Goal: Information Seeking & Learning: Compare options

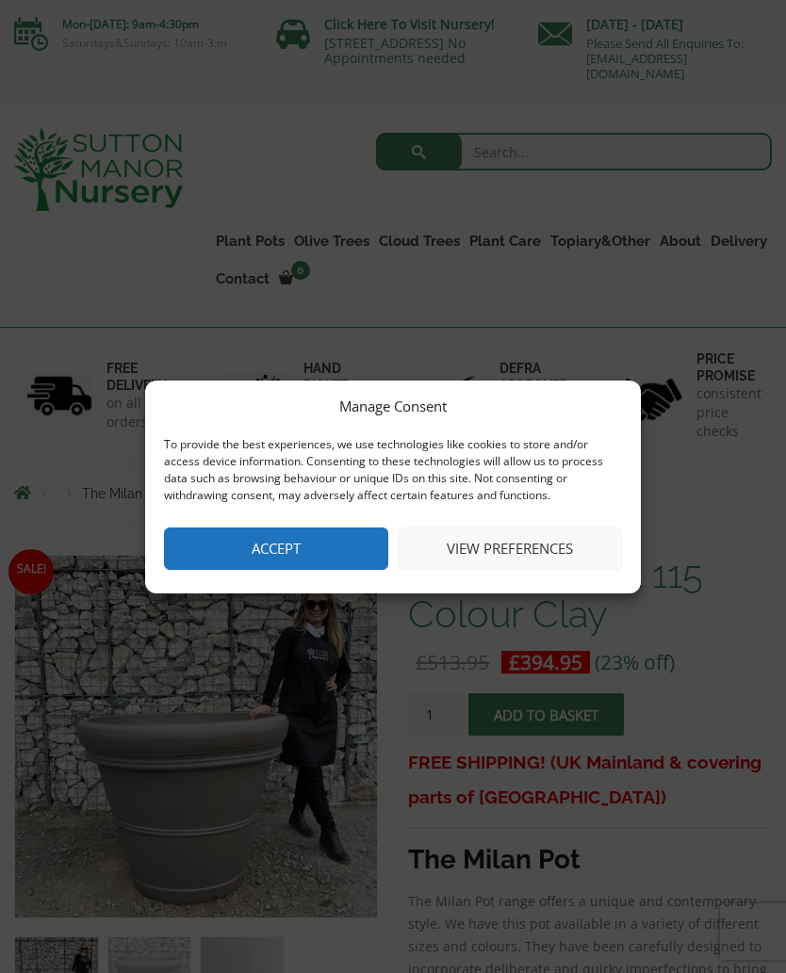
click at [326, 537] on button "Accept" at bounding box center [276, 549] width 224 height 42
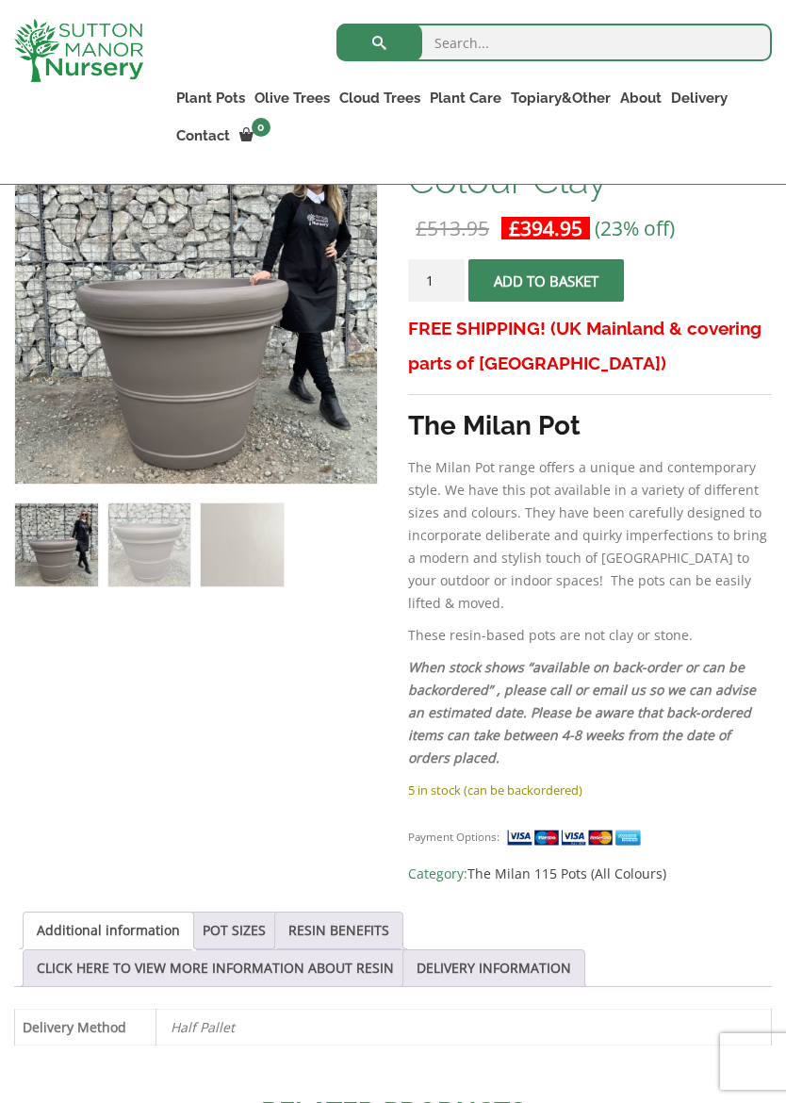
scroll to position [409, 0]
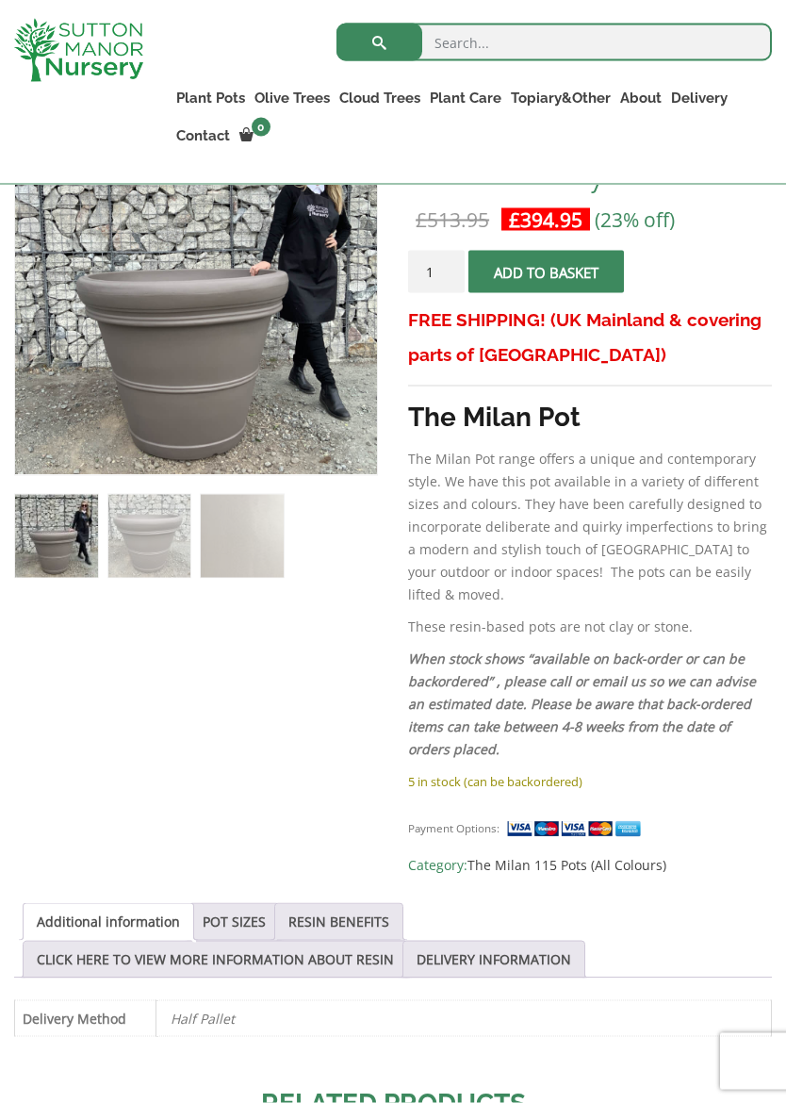
click at [252, 904] on link "POT SIZES" at bounding box center [234, 922] width 63 height 36
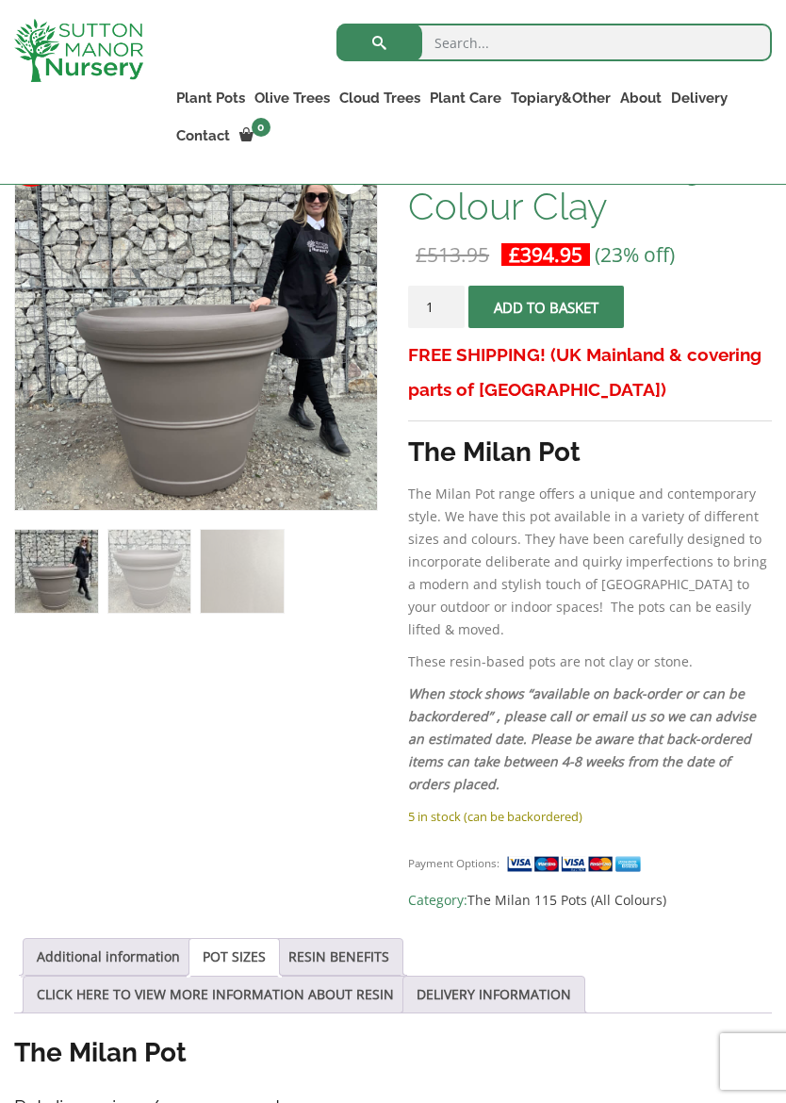
scroll to position [378, 0]
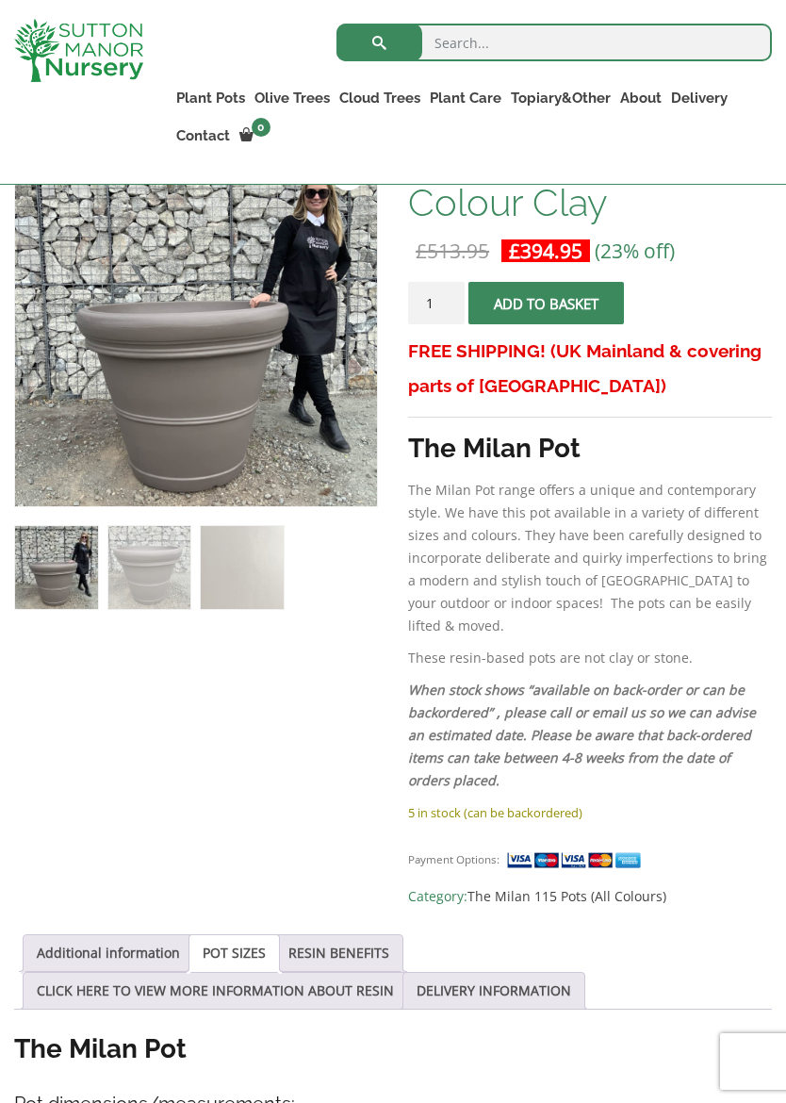
click at [239, 935] on link "POT SIZES" at bounding box center [234, 953] width 63 height 36
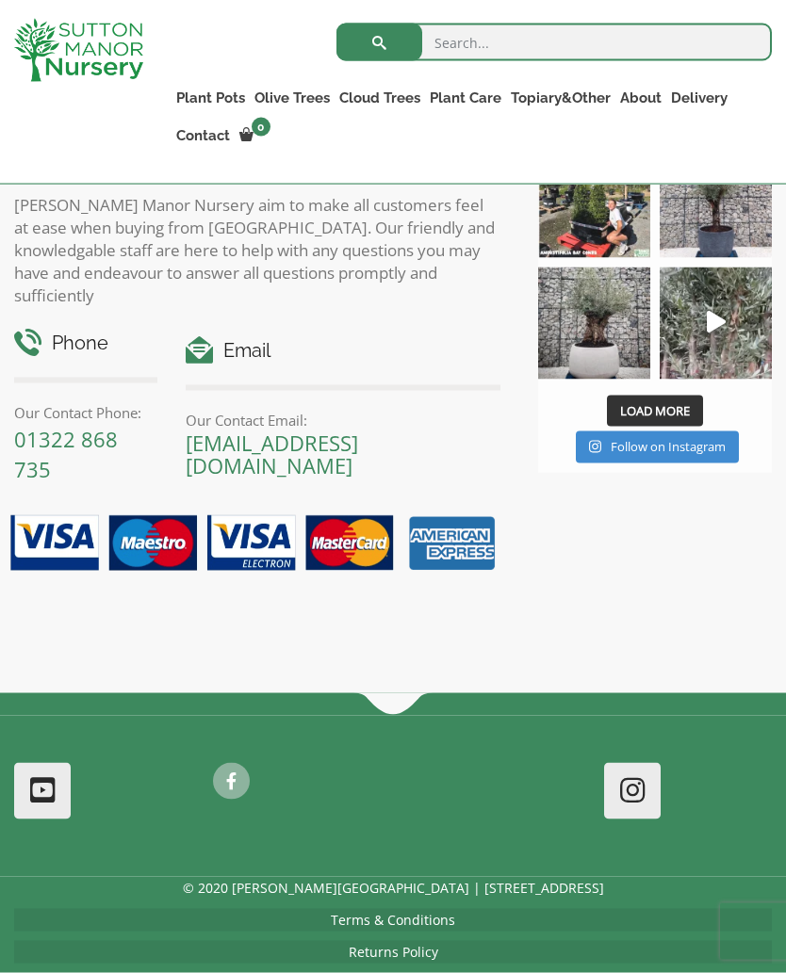
scroll to position [2259, 0]
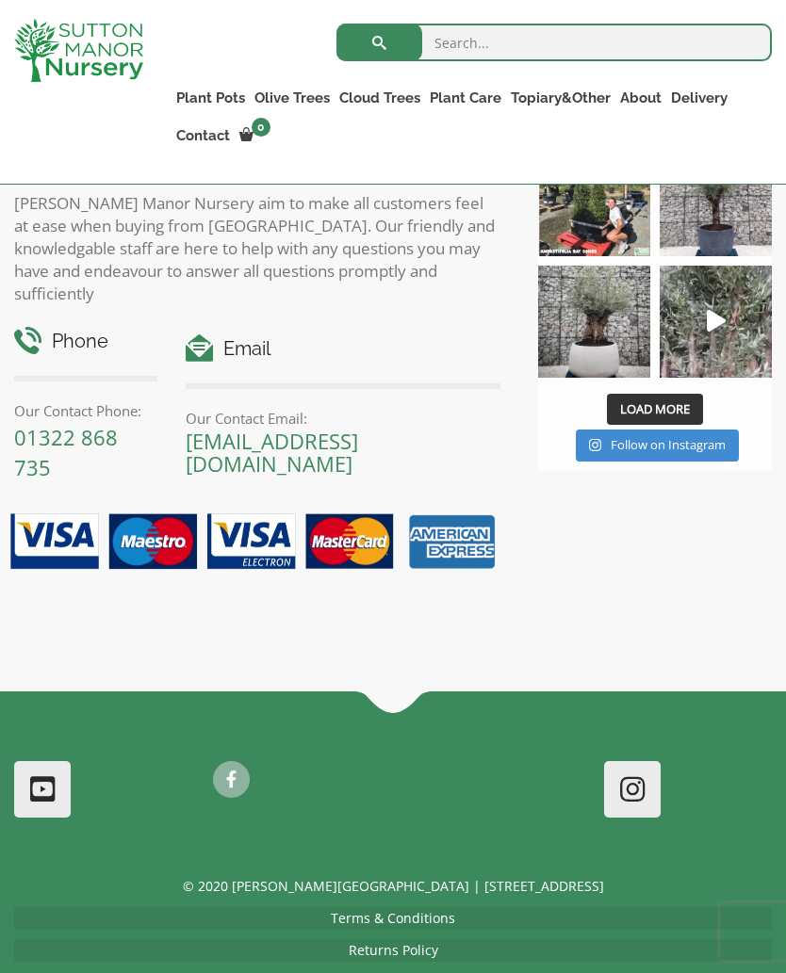
click at [760, 875] on p "© 2020 [PERSON_NAME][GEOGRAPHIC_DATA] | [STREET_ADDRESS]" at bounding box center [393, 886] width 758 height 23
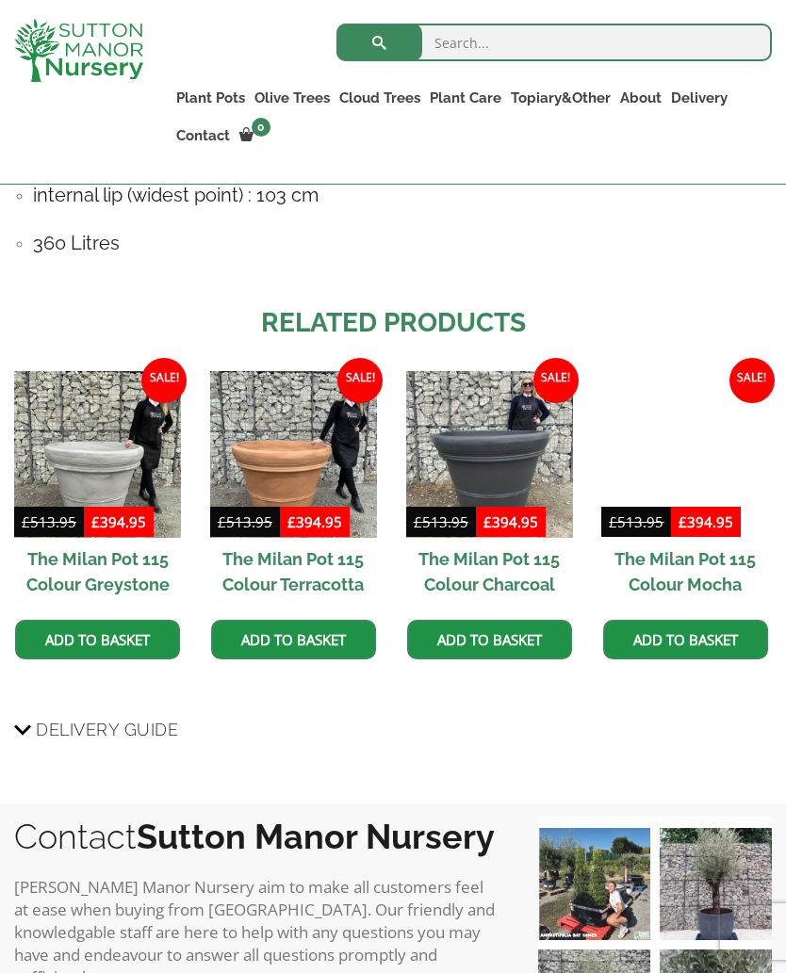
scroll to position [1574, 0]
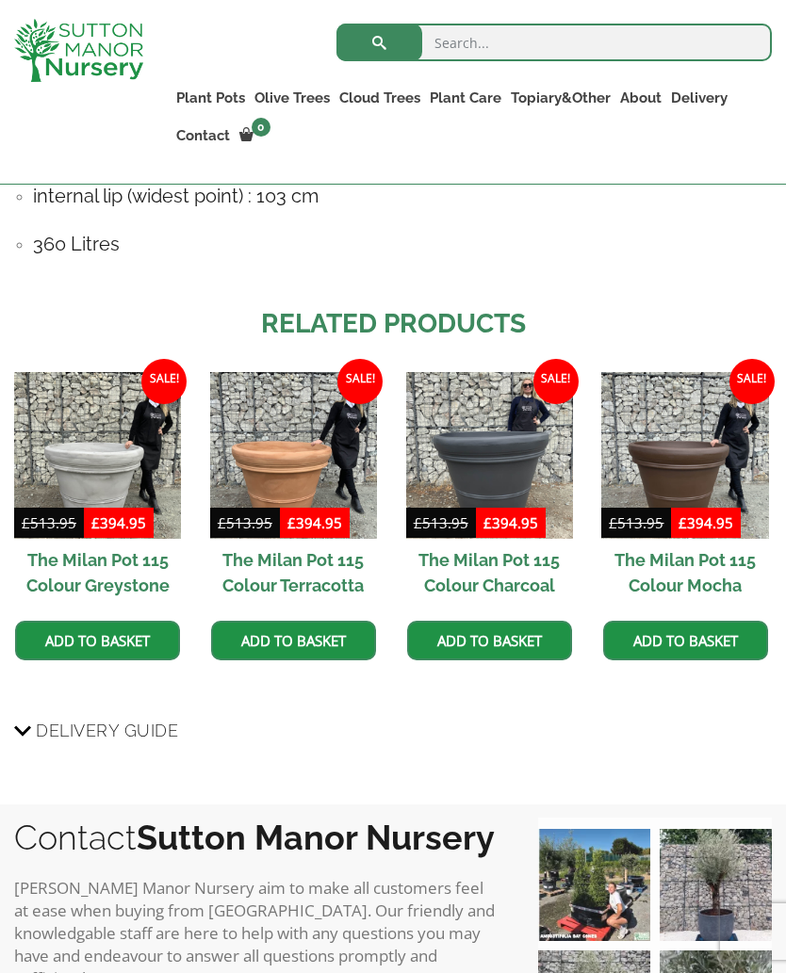
click at [684, 402] on img at bounding box center [684, 455] width 167 height 167
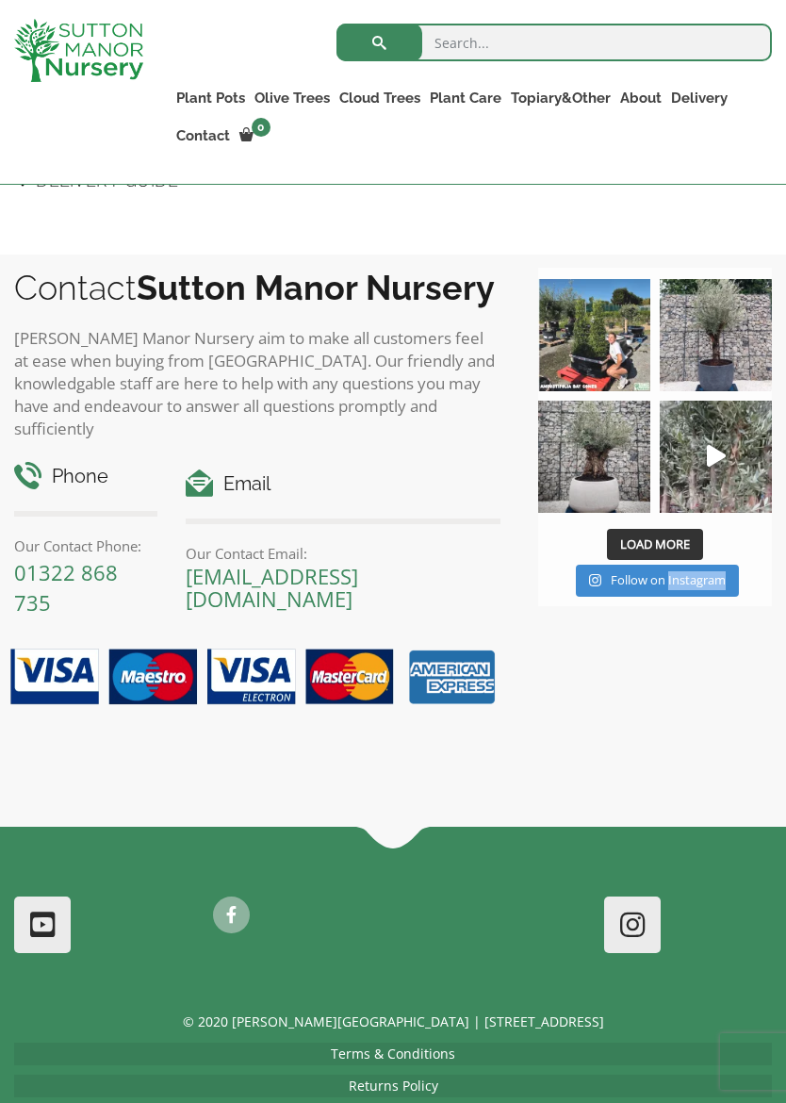
scroll to position [2126, 0]
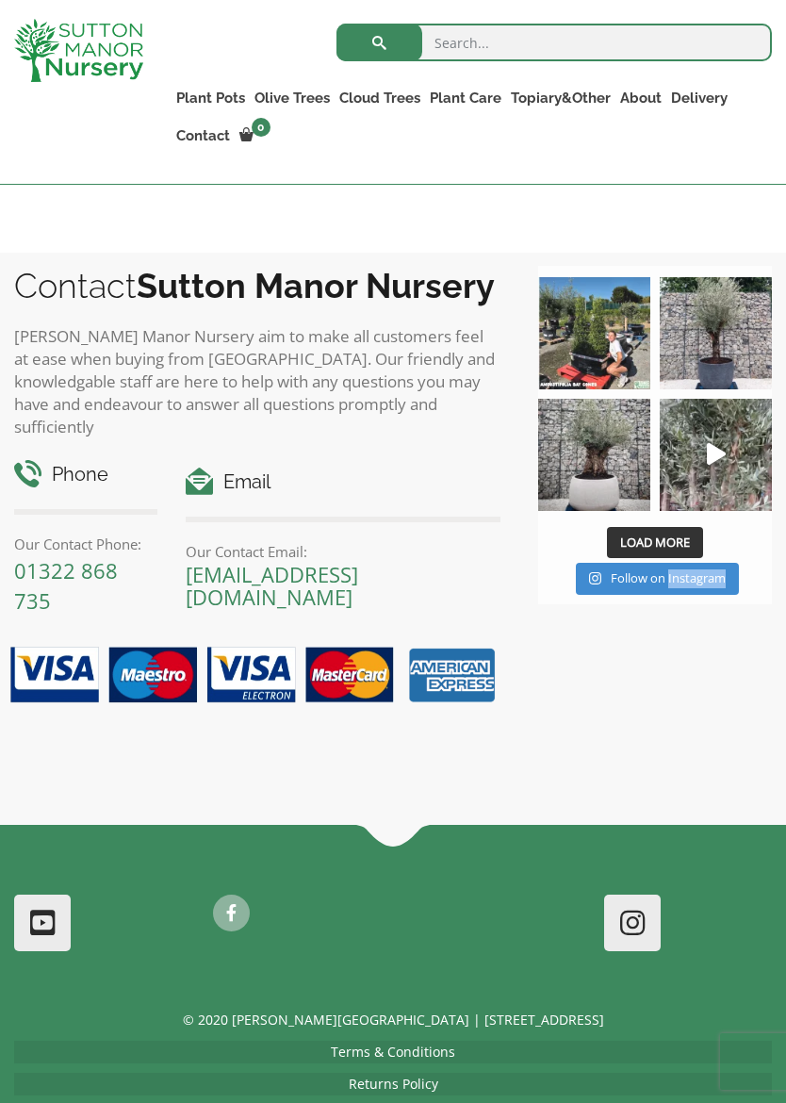
click at [130, 913] on div at bounding box center [98, 939] width 197 height 90
click at [139, 918] on div at bounding box center [98, 939] width 197 height 90
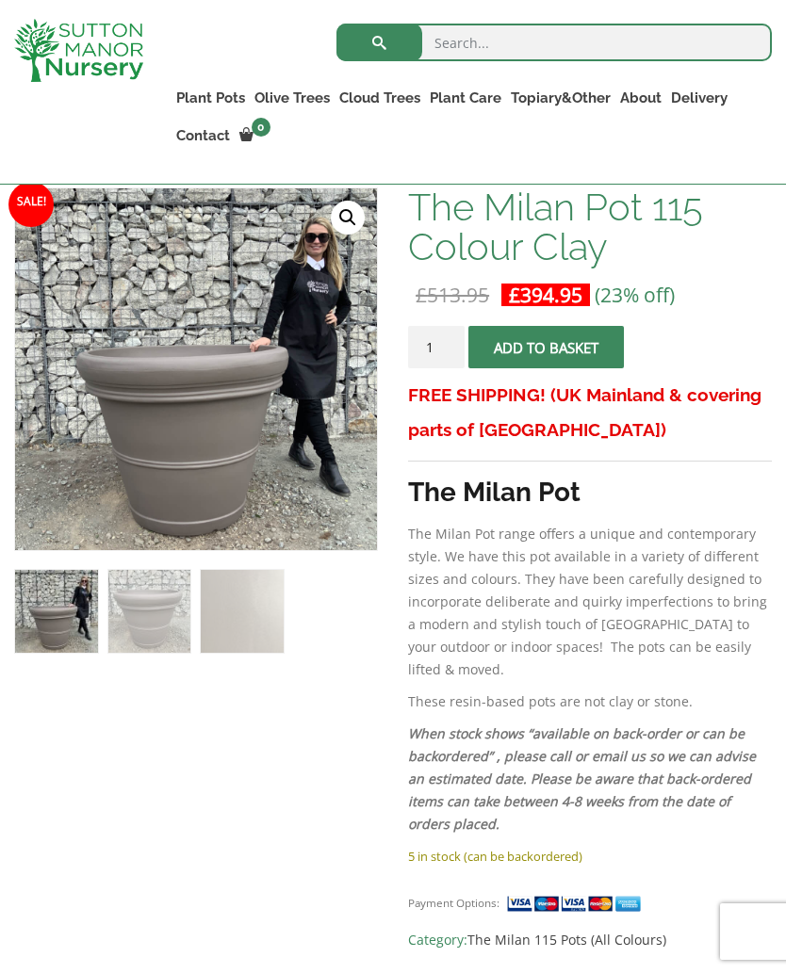
scroll to position [325, 0]
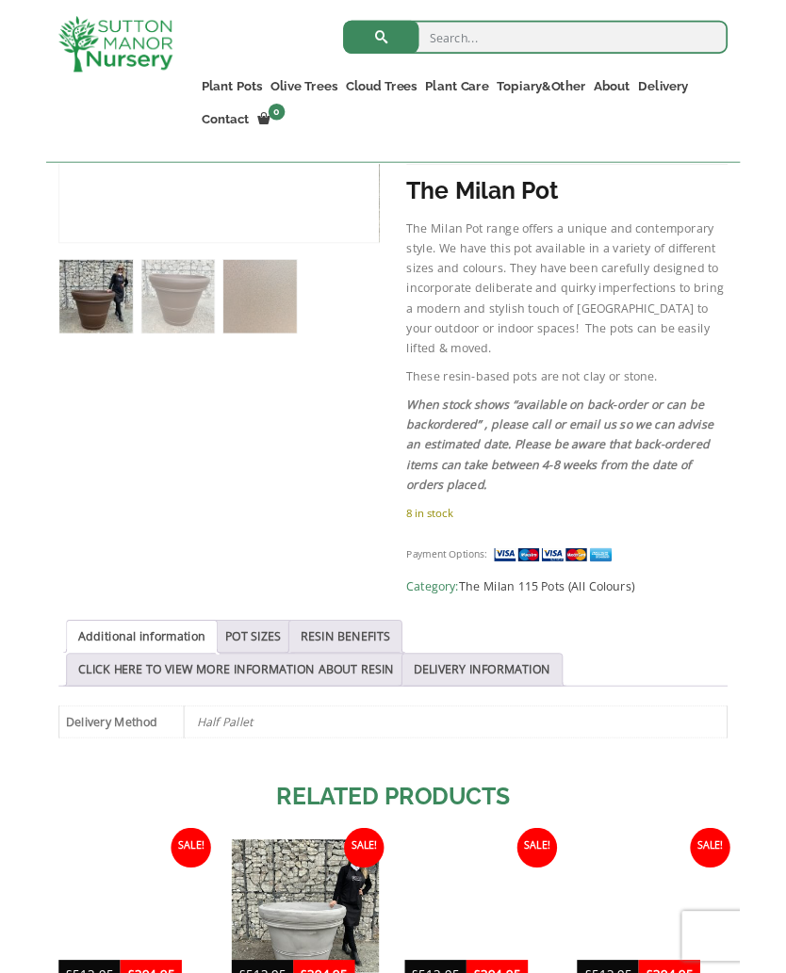
scroll to position [600, 0]
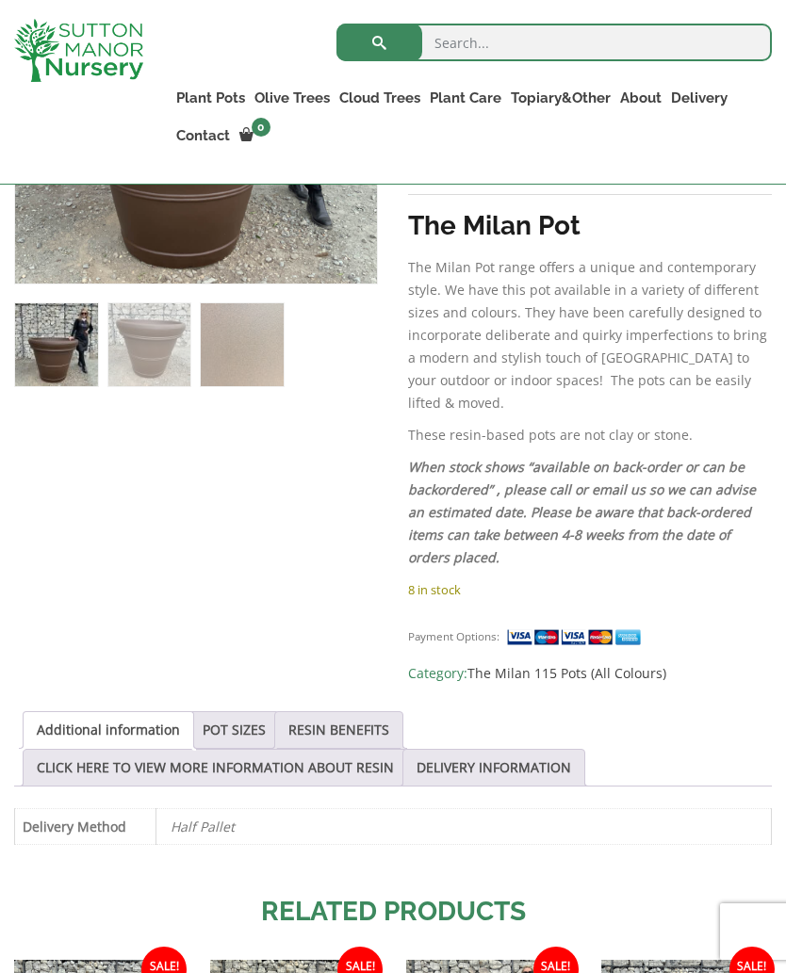
click at [241, 712] on link "POT SIZES" at bounding box center [234, 730] width 63 height 36
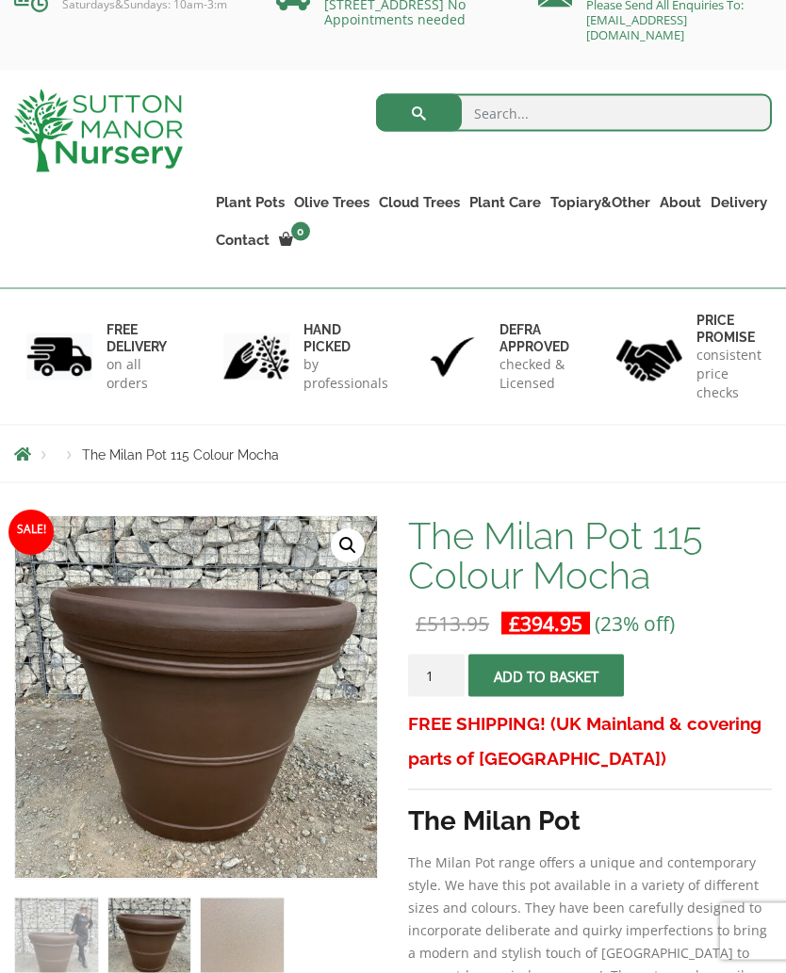
scroll to position [0, 0]
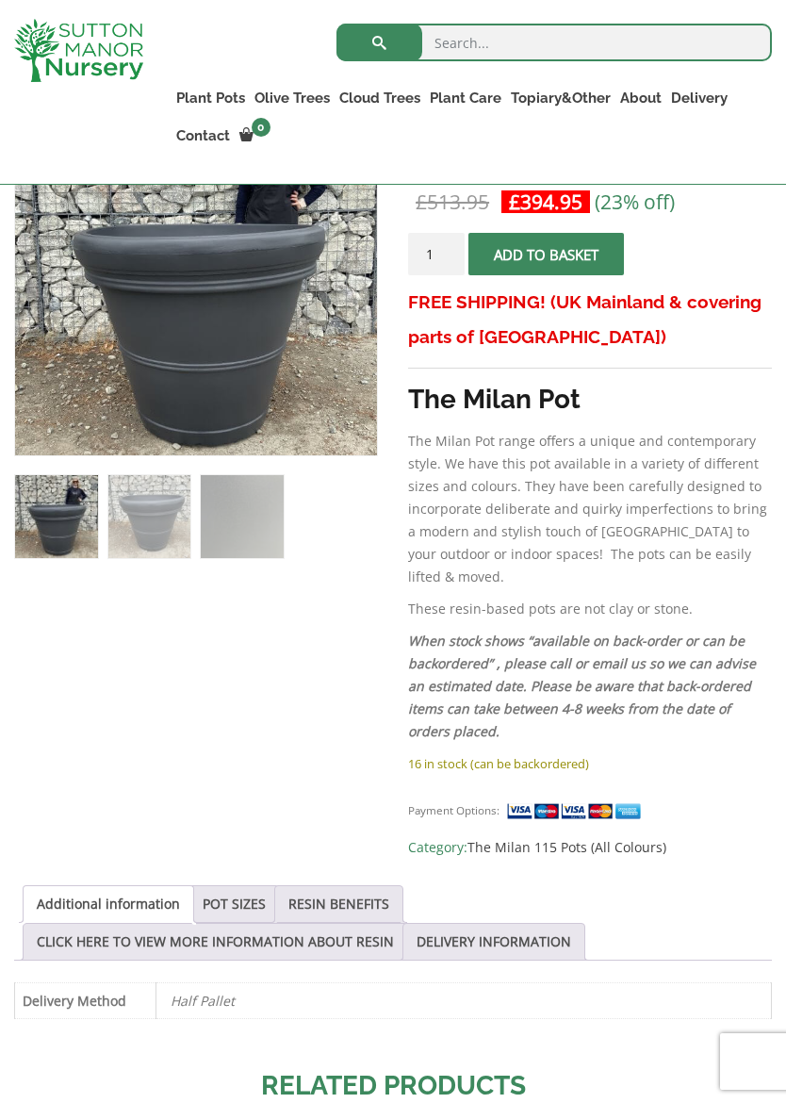
scroll to position [450, 0]
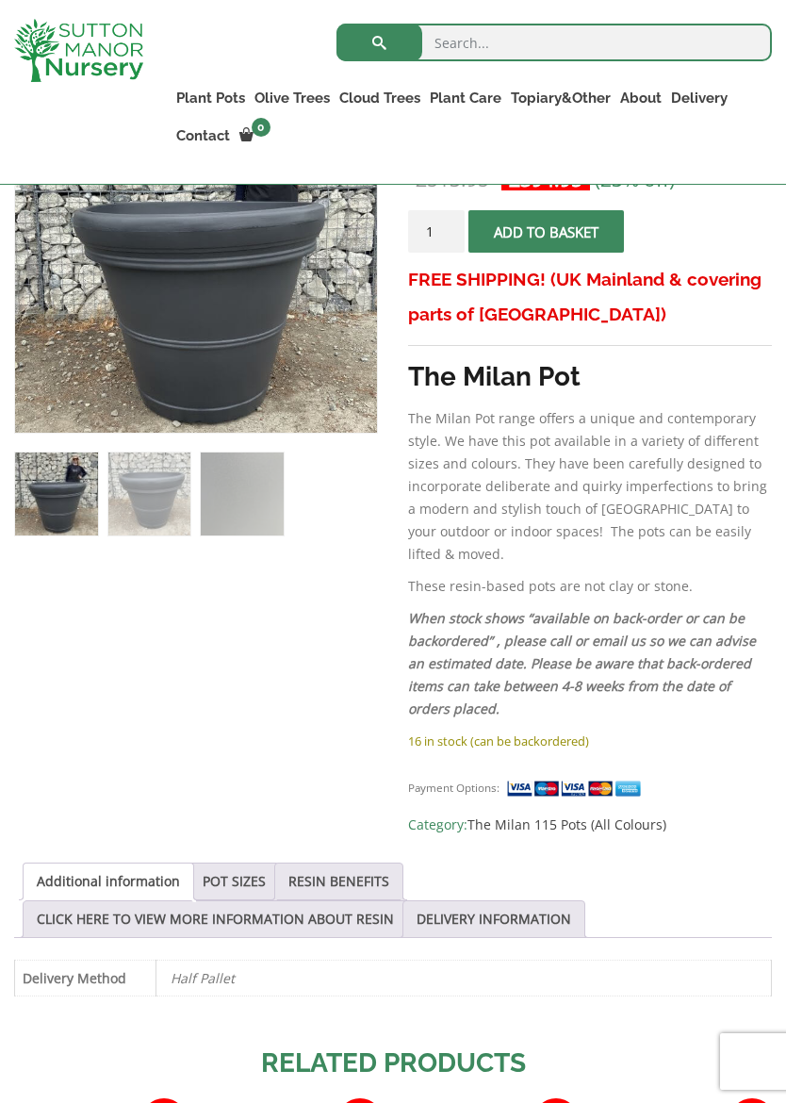
click at [226, 863] on link "POT SIZES" at bounding box center [234, 881] width 63 height 36
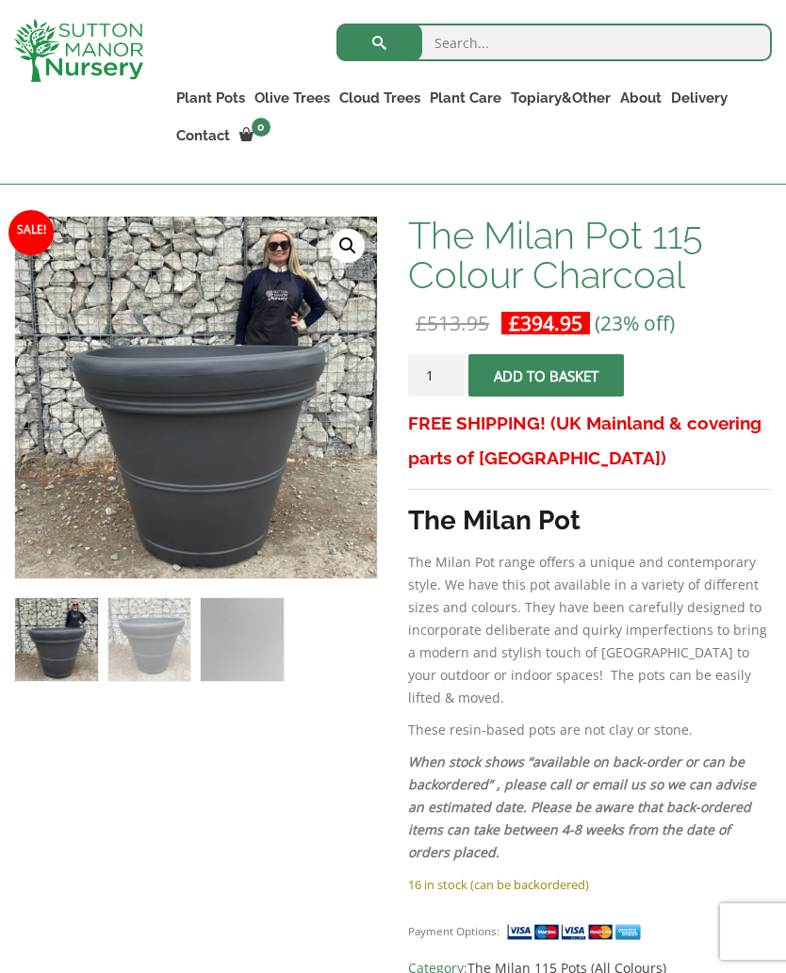
scroll to position [304, 0]
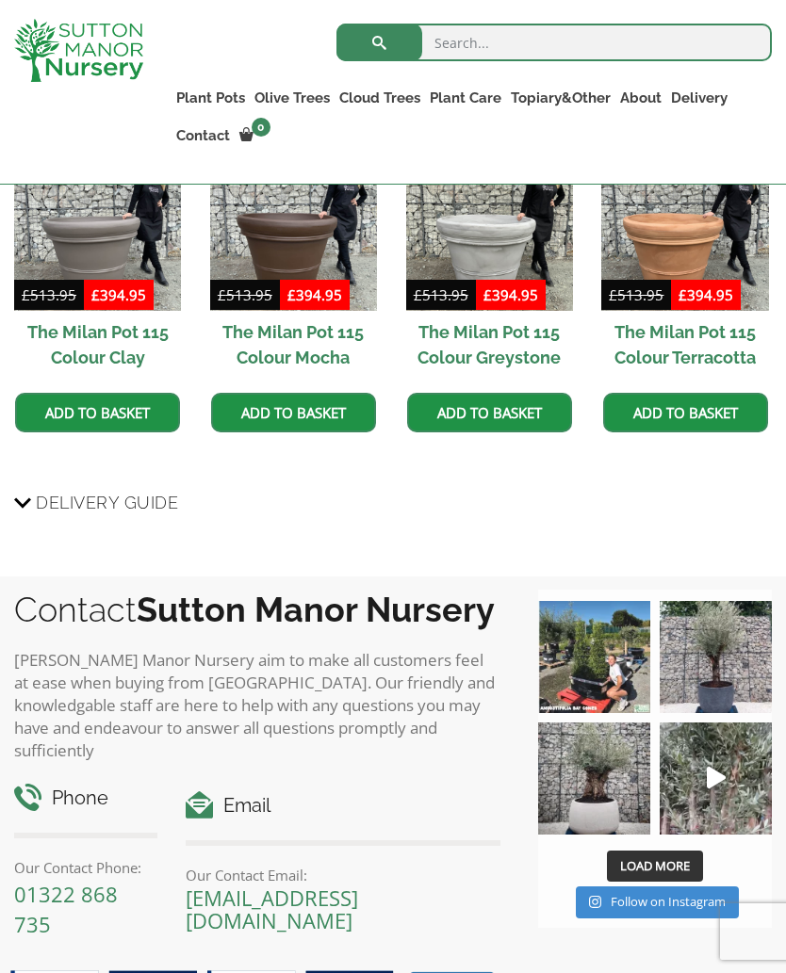
scroll to position [1784, 0]
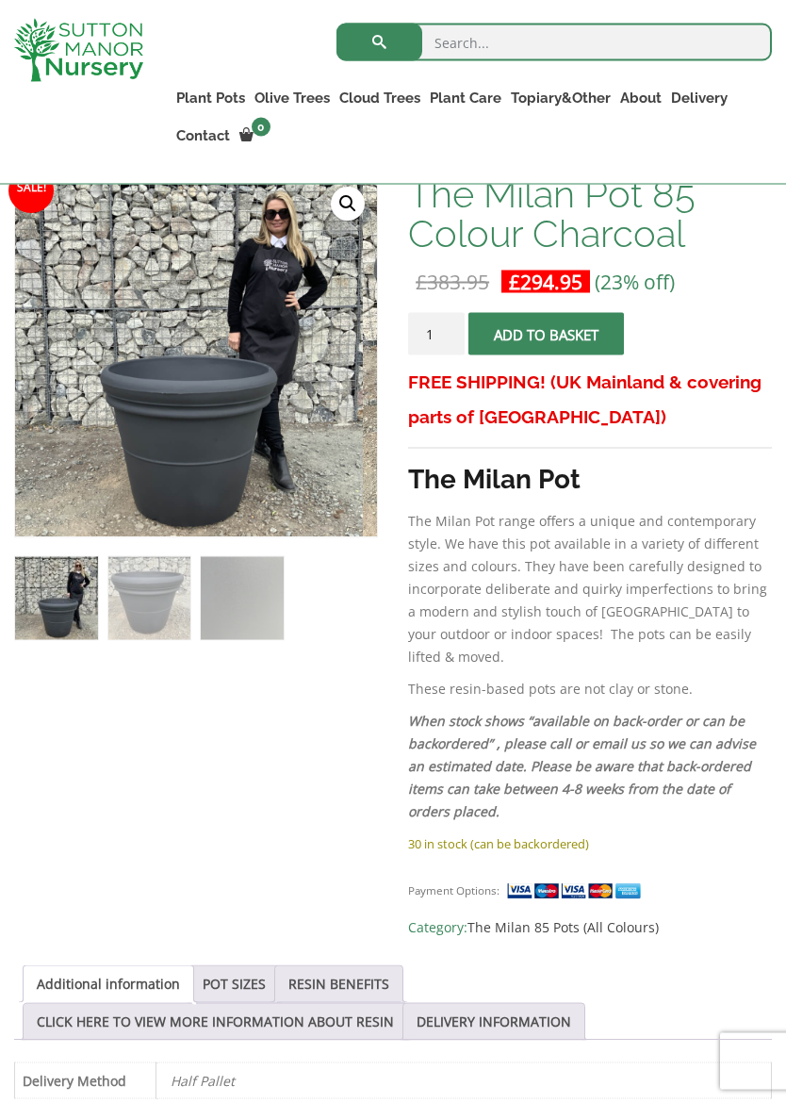
scroll to position [356, 0]
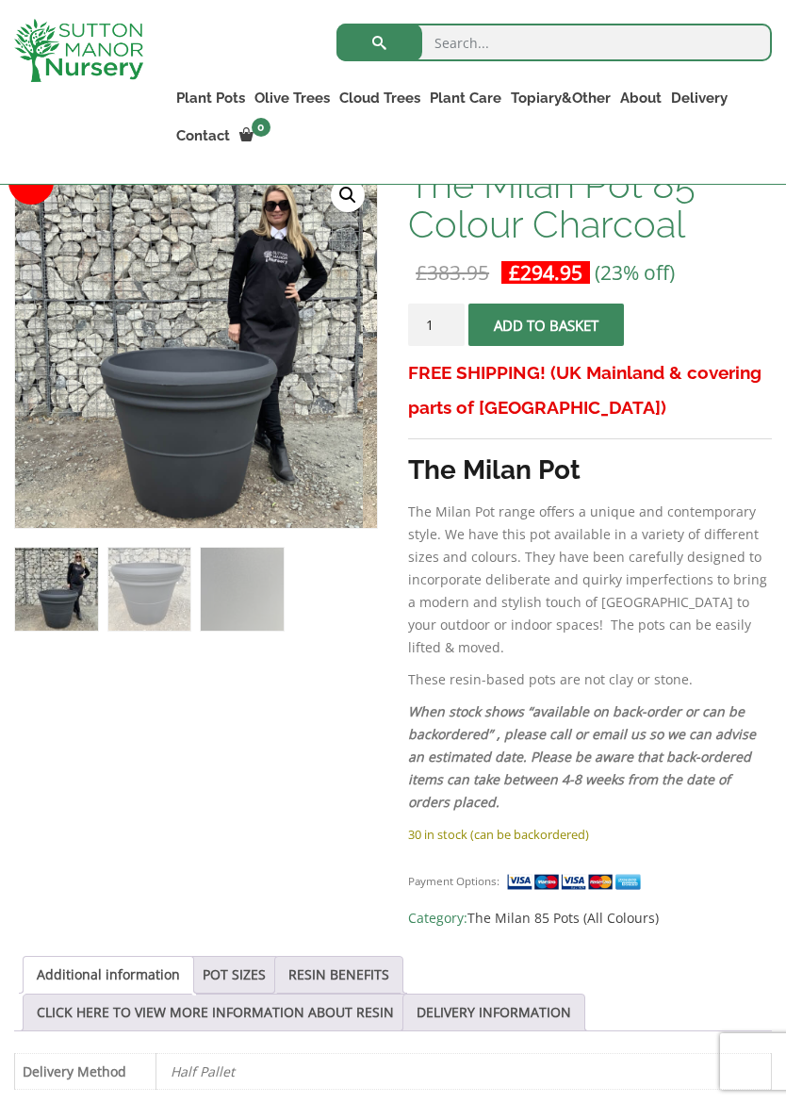
click at [237, 957] on link "POT SIZES" at bounding box center [234, 975] width 63 height 36
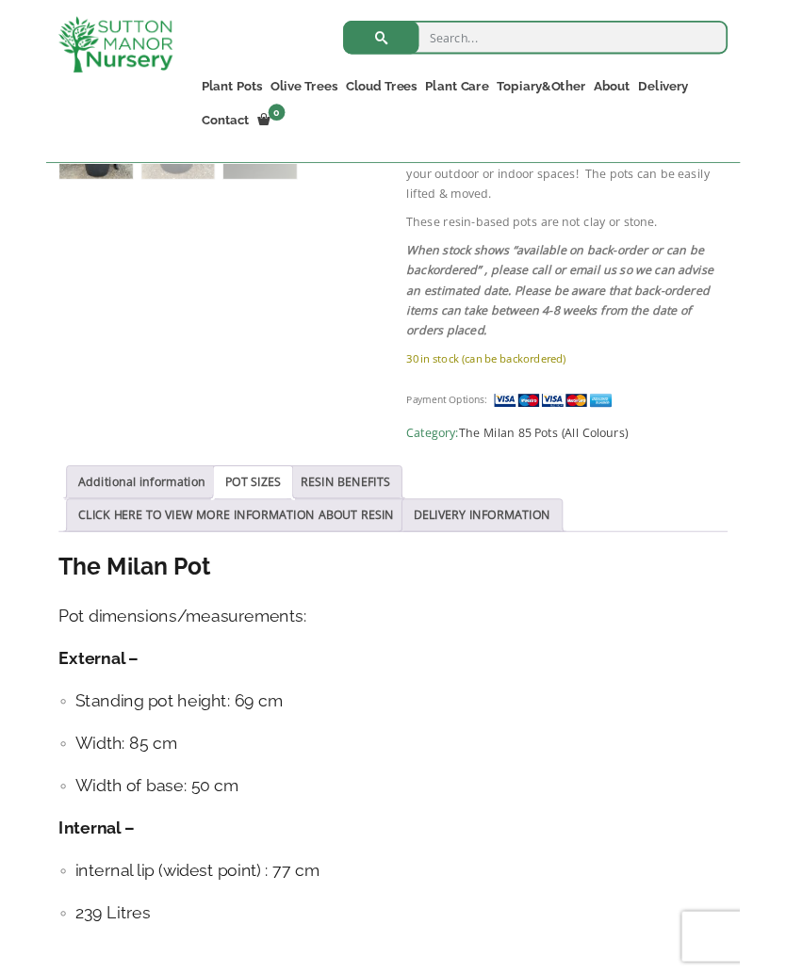
scroll to position [837, 0]
